Goal: Information Seeking & Learning: Learn about a topic

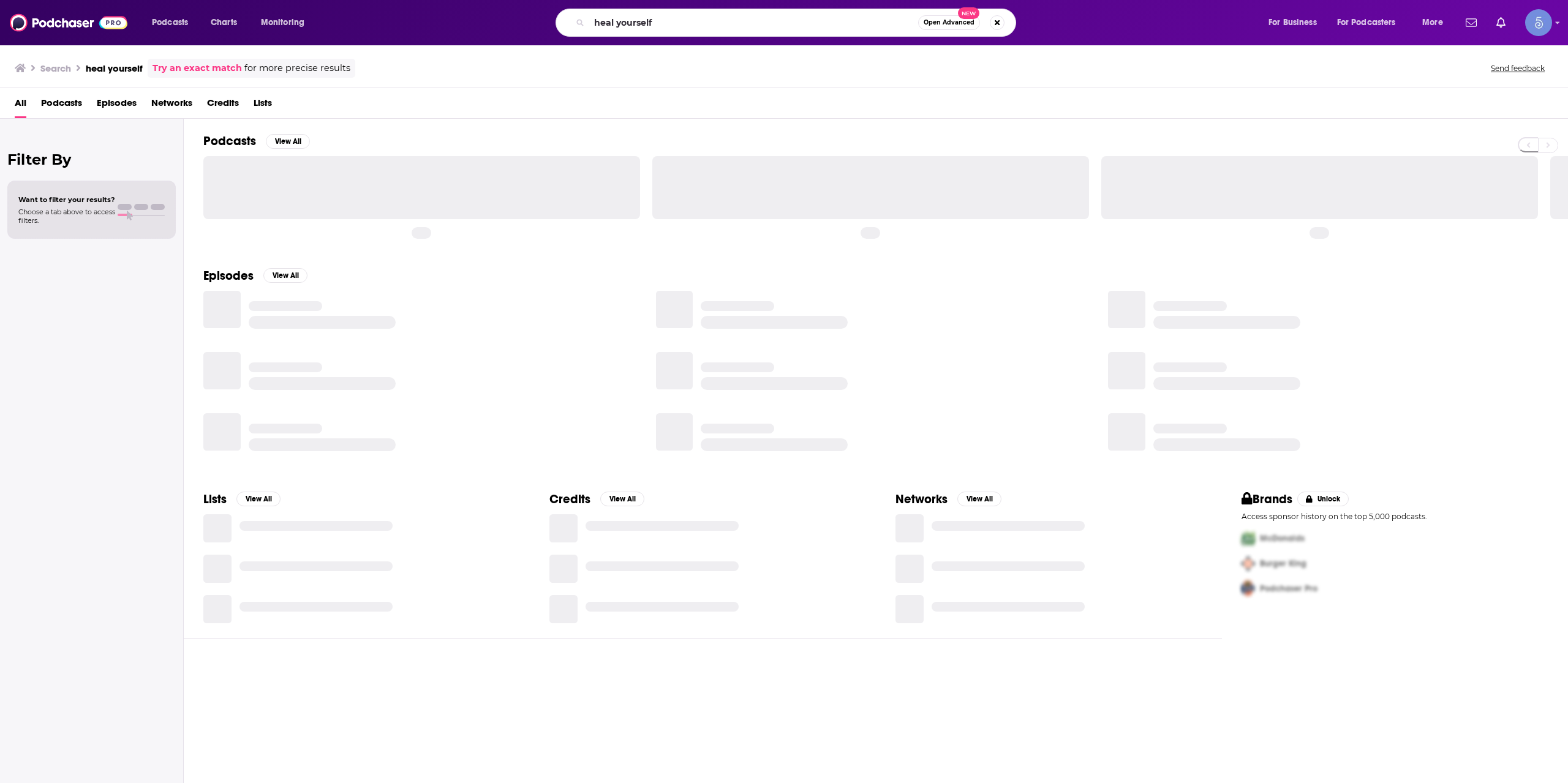
click at [683, 16] on input "heal yourself" at bounding box center [754, 22] width 329 height 20
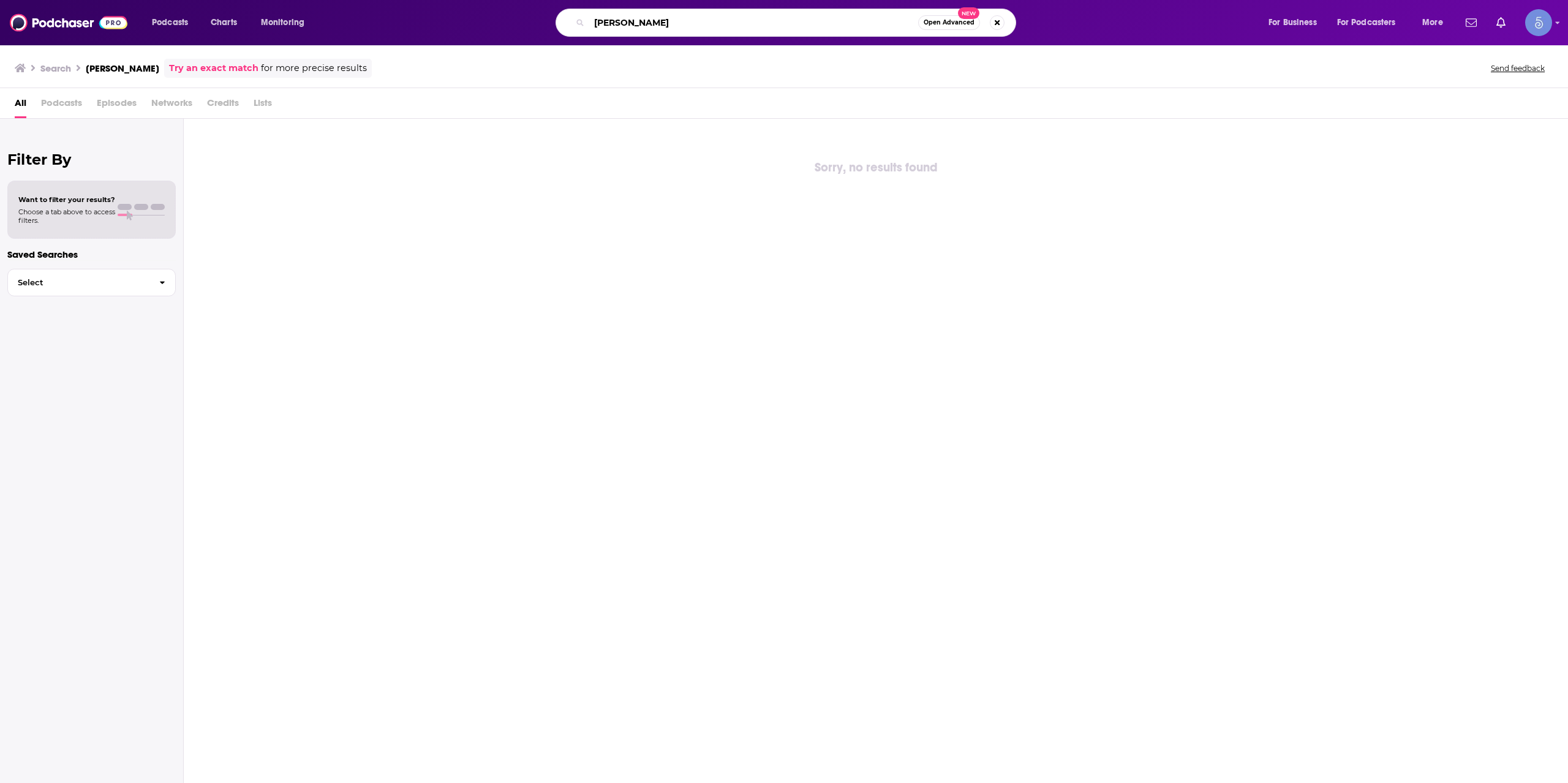
click at [821, 16] on input "[PERSON_NAME]" at bounding box center [754, 22] width 329 height 20
paste input "Everyday Wellness with [PERSON_NAME] ™"
type input "Everyday Wellness with [PERSON_NAME] ™"
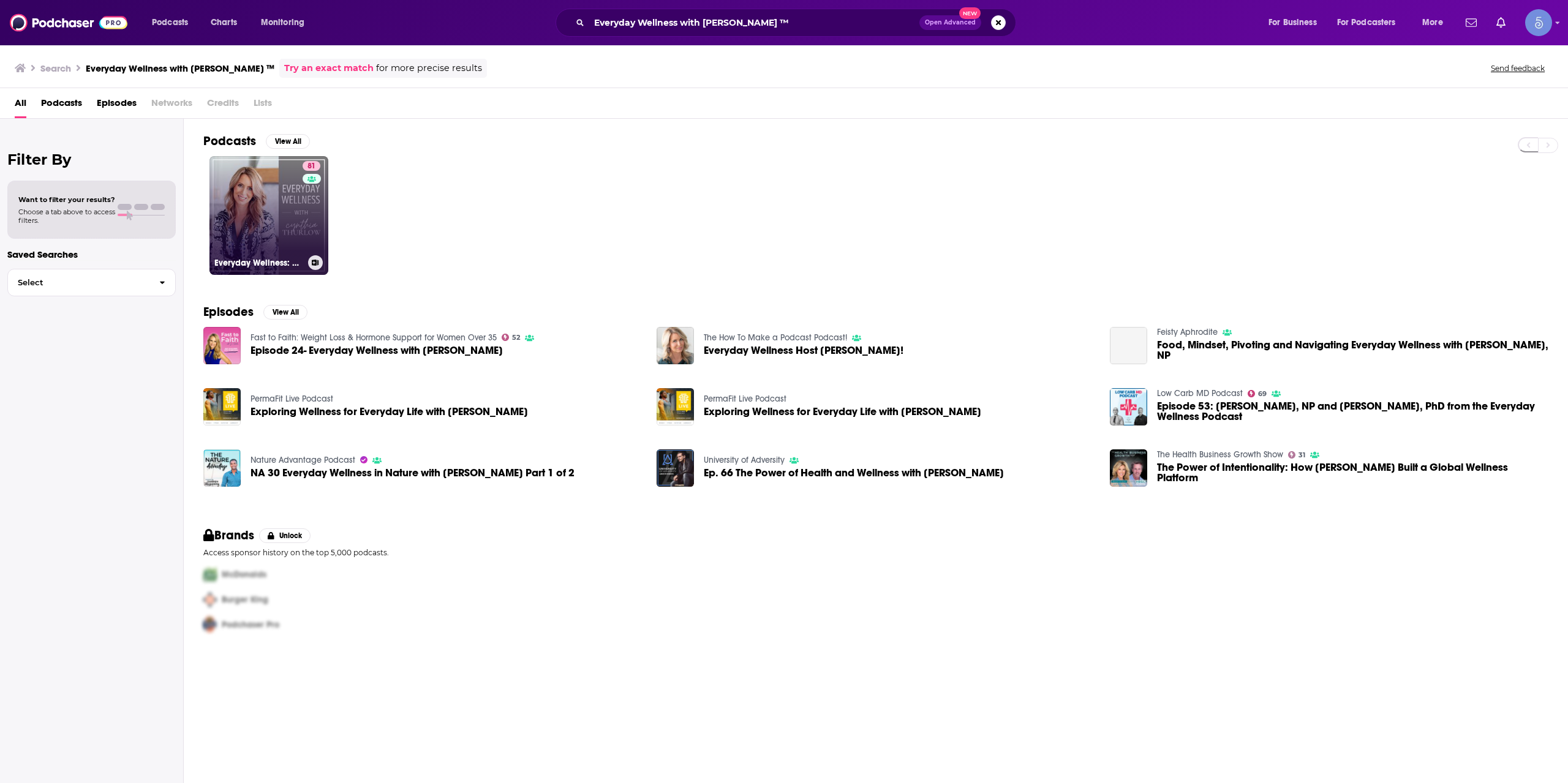
click at [254, 203] on link "81 Everyday Wellness: Midlife Hormones, Health, and Science for Women 35+" at bounding box center [269, 216] width 119 height 119
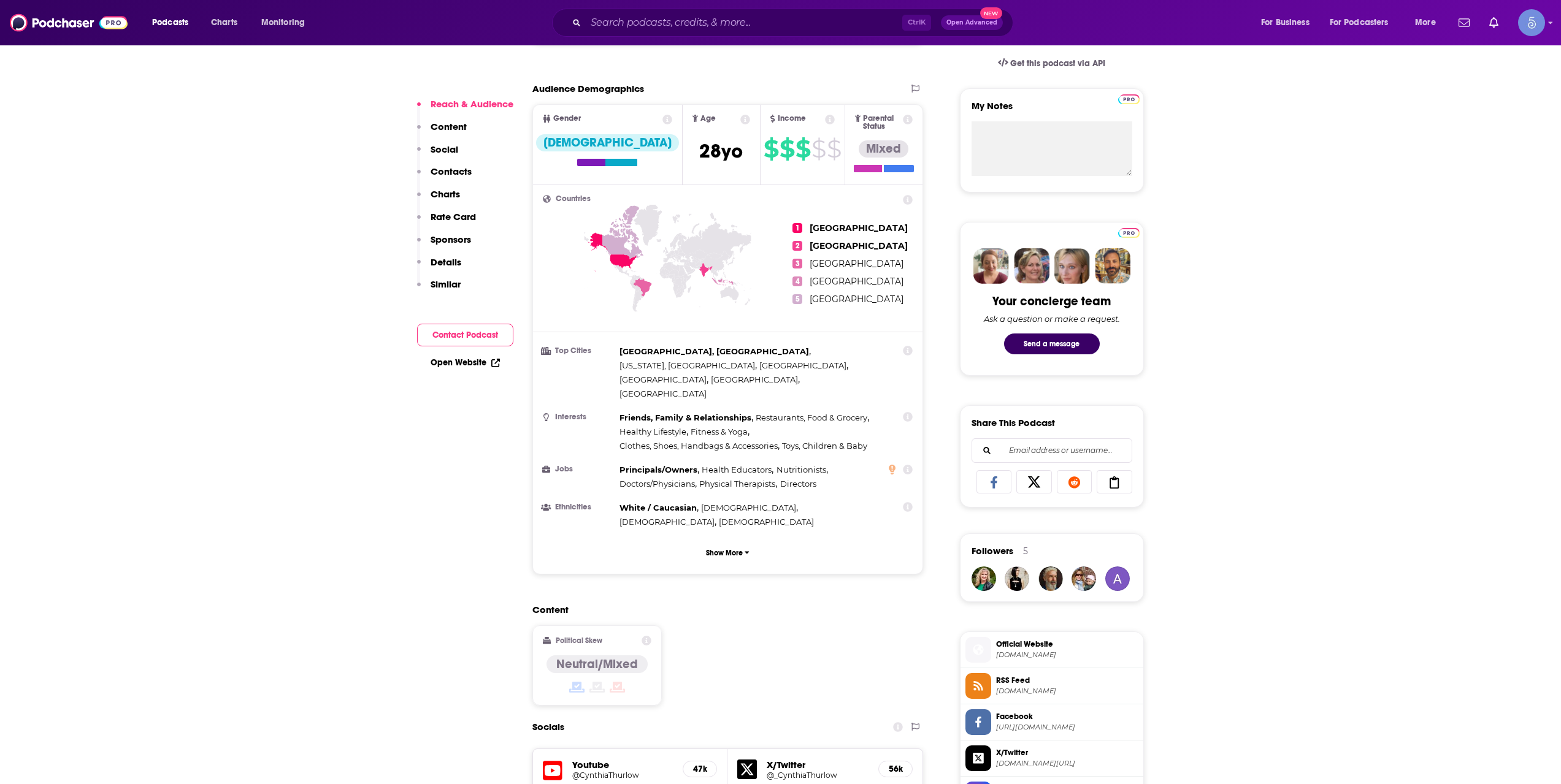
scroll to position [613, 0]
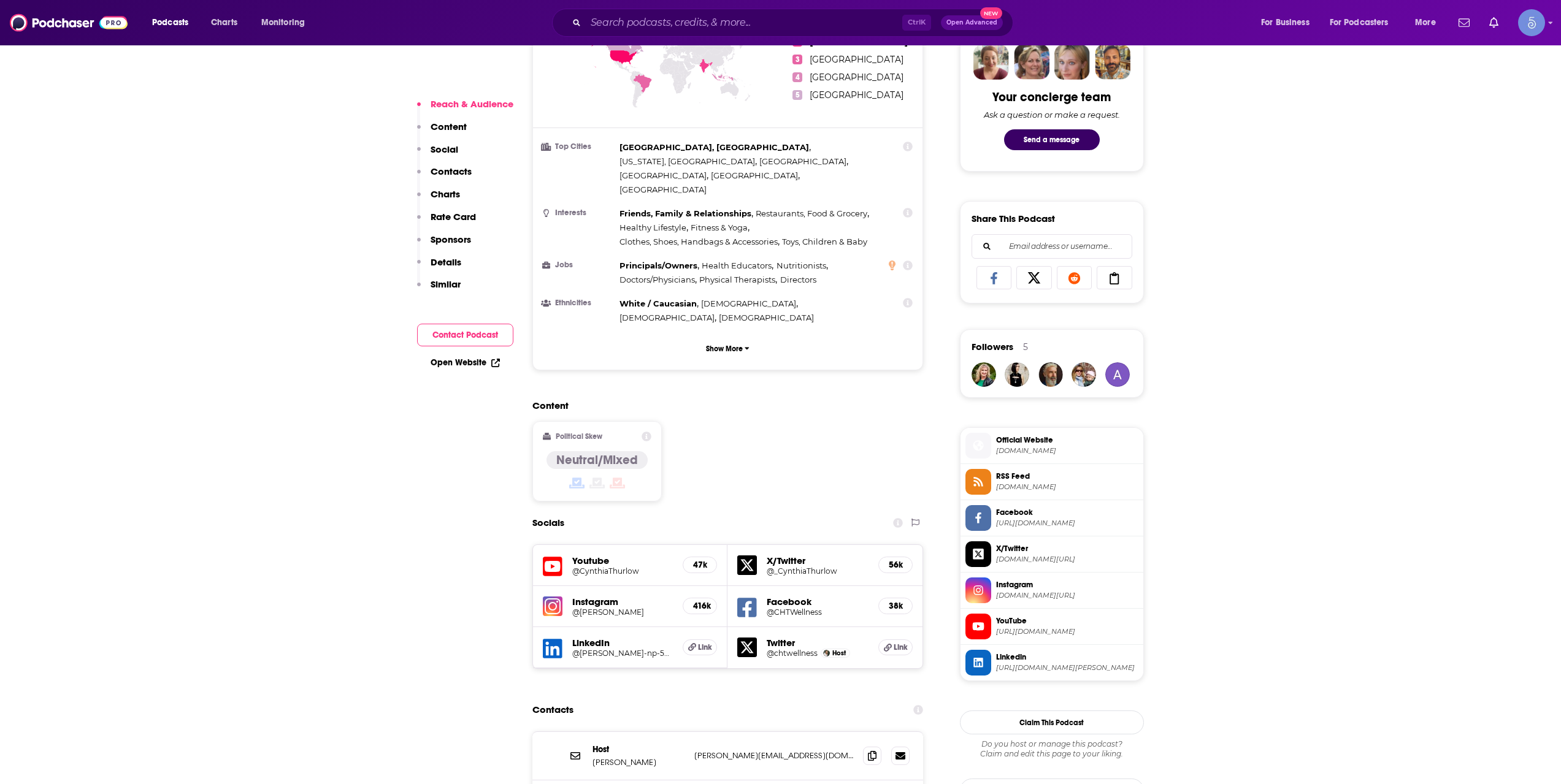
click at [635, 566] on h5 "@CynthiaThurlow" at bounding box center [622, 571] width 101 height 9
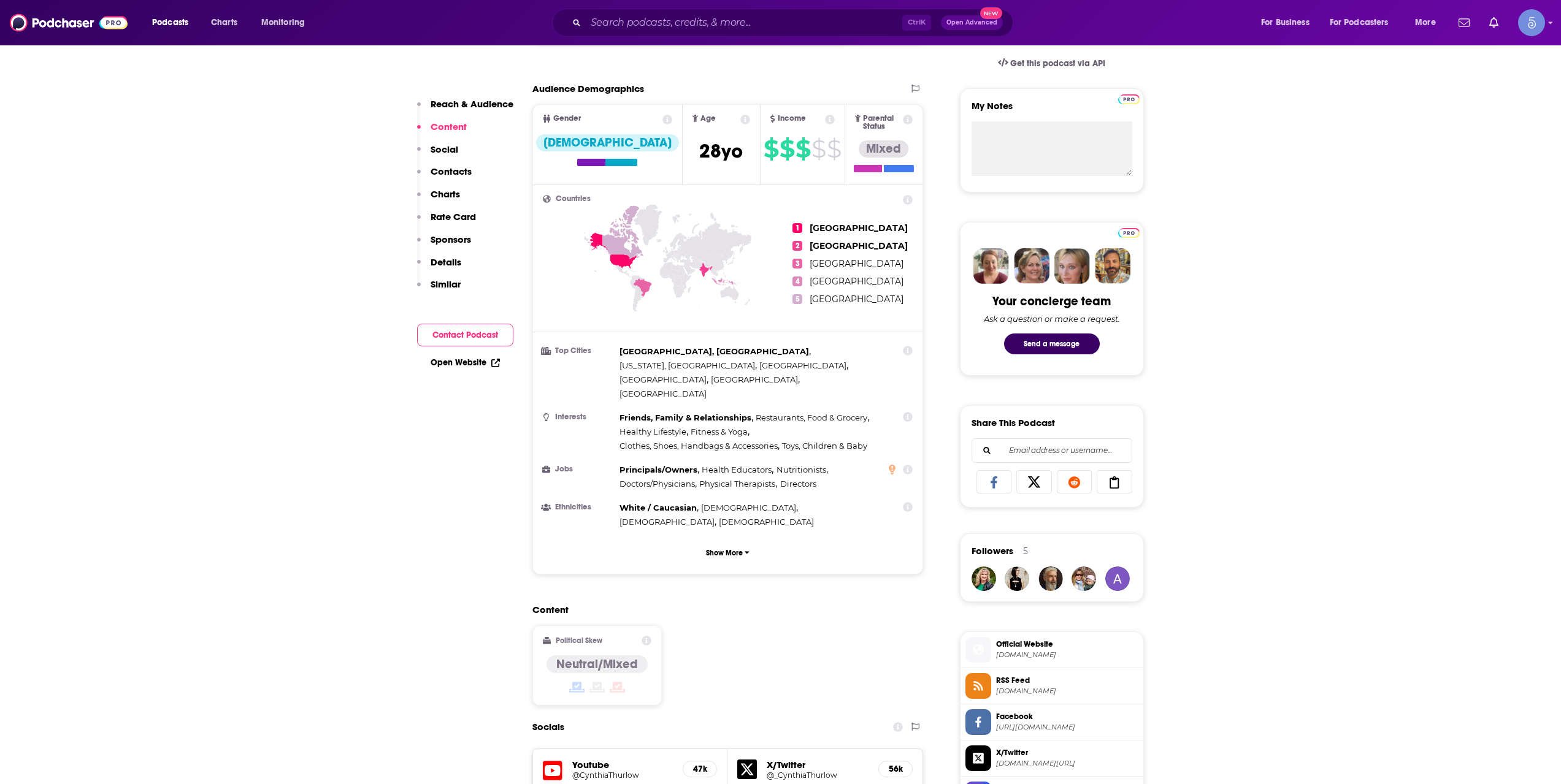
scroll to position [0, 0]
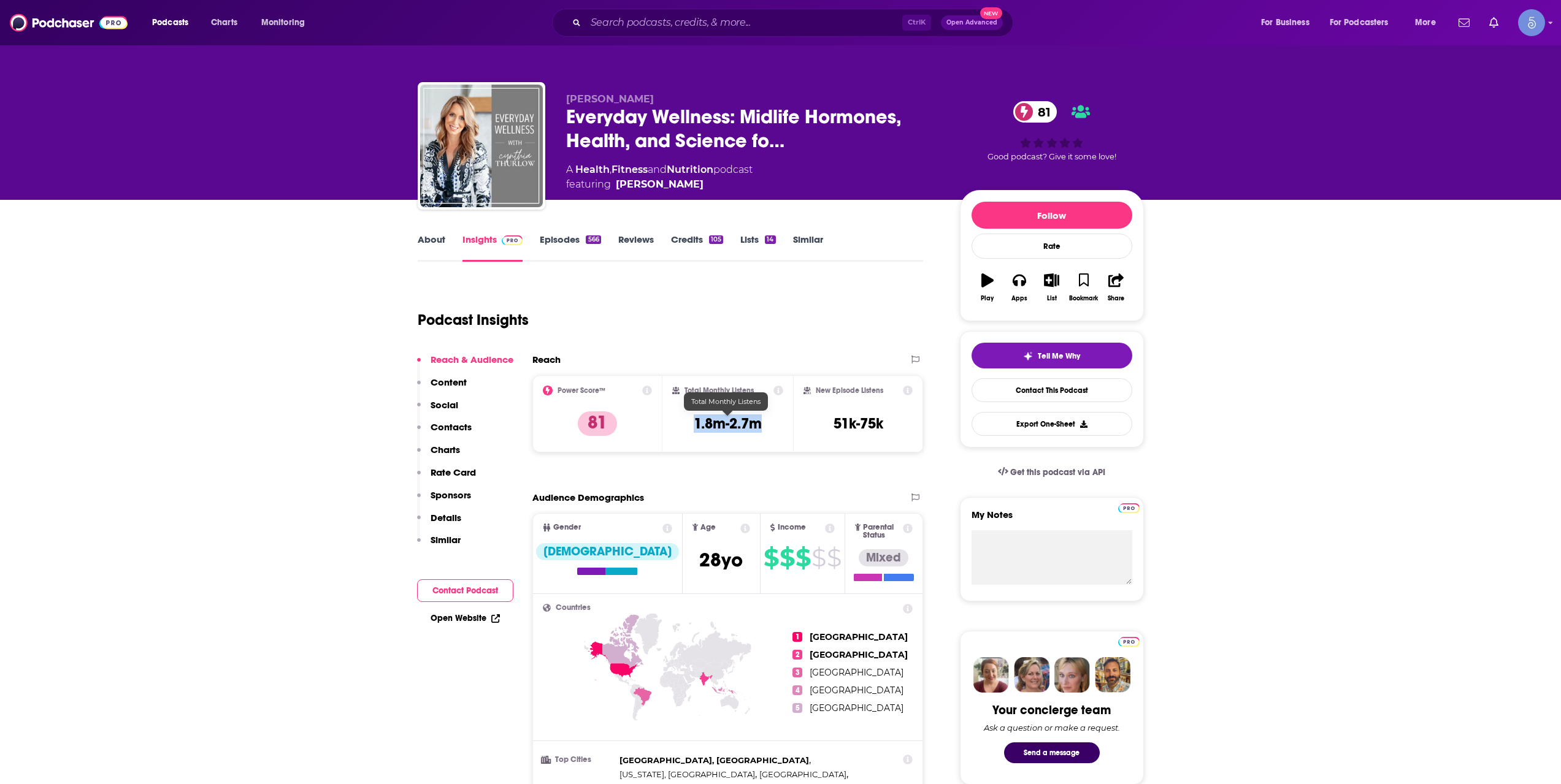
drag, startPoint x: 763, startPoint y: 418, endPoint x: 687, endPoint y: 428, distance: 76.7
click at [687, 428] on div "Total Monthly Listens 1.8m-2.7m" at bounding box center [728, 413] width 111 height 56
click at [687, 428] on div "Total Monthly Listens 1.8m-2.7m" at bounding box center [728, 413] width 111 height 56
click at [681, 426] on div "Total Monthly Listens 1.8m-2.7m" at bounding box center [728, 413] width 111 height 56
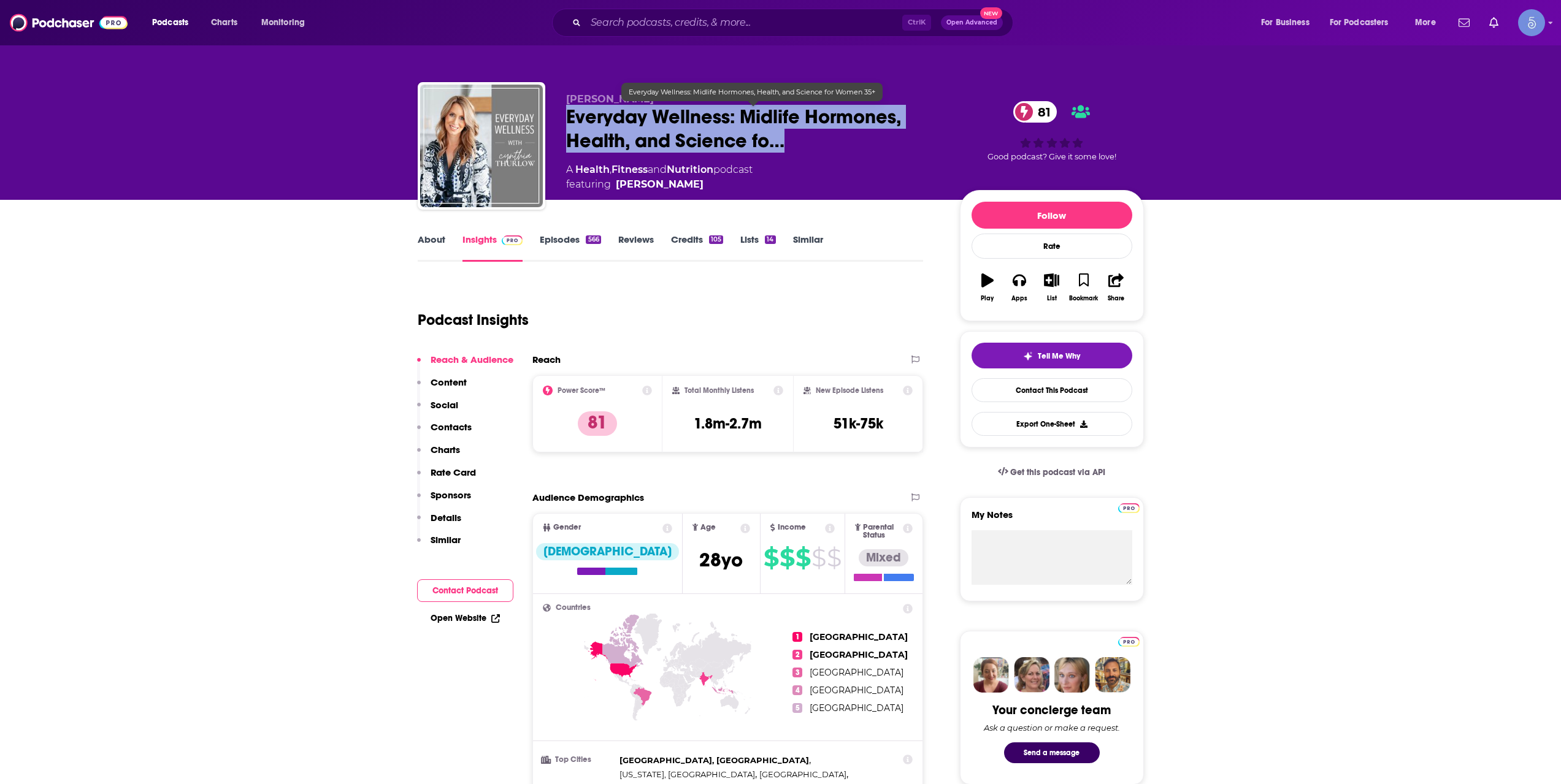
drag, startPoint x: 566, startPoint y: 112, endPoint x: 790, endPoint y: 146, distance: 226.6
click at [790, 146] on span "Everyday Wellness: Midlife Hormones, Health, and Science fo…" at bounding box center [753, 129] width 374 height 48
